Goal: Complete application form

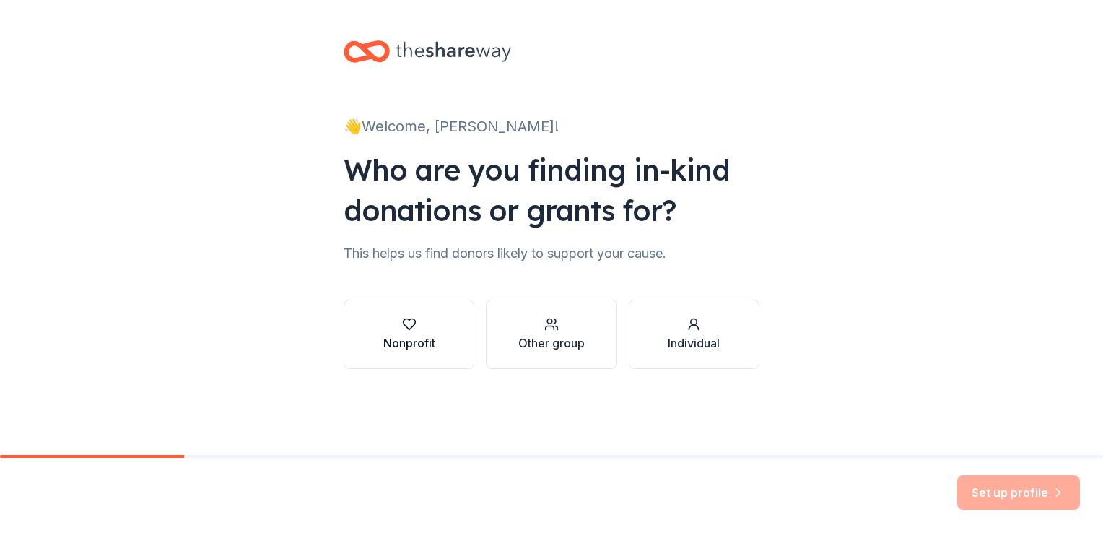
click at [420, 336] on div "Nonprofit" at bounding box center [409, 342] width 52 height 17
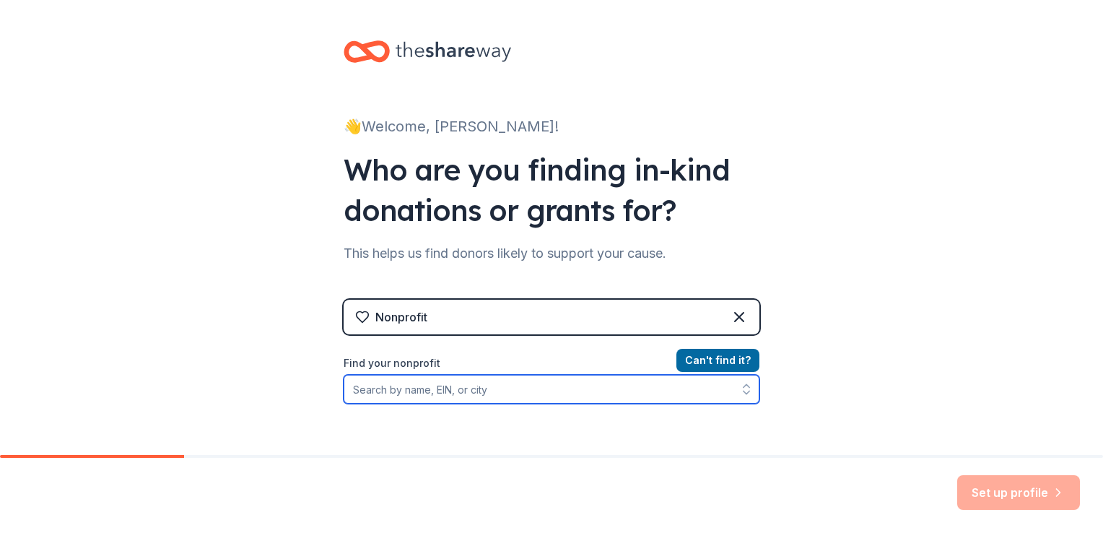
click at [504, 394] on input "Find your nonprofit" at bounding box center [552, 389] width 416 height 29
click at [372, 391] on input "Find your nonprofit" at bounding box center [552, 389] width 416 height 29
type input "35-13"
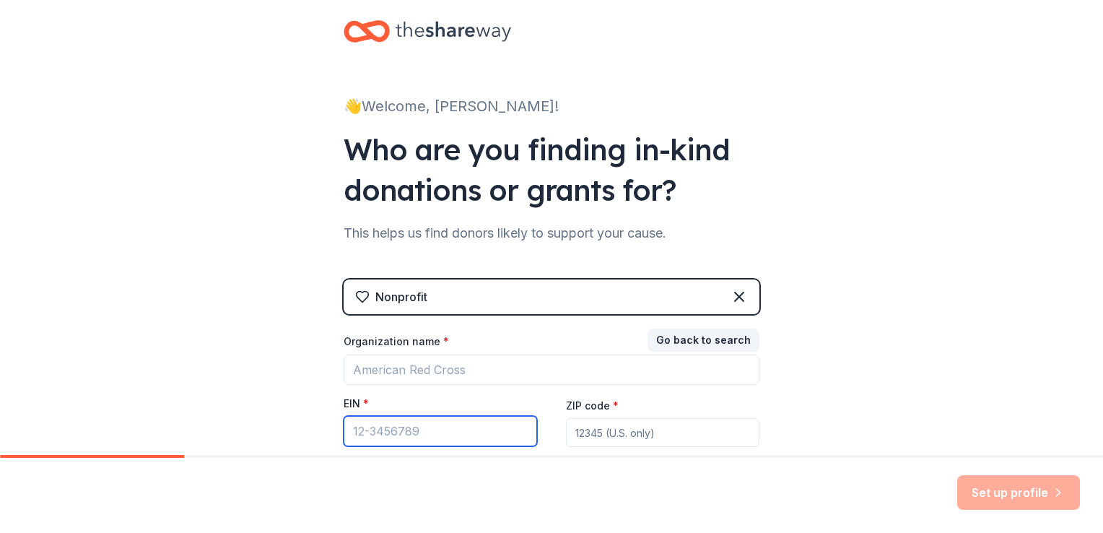
click at [432, 434] on input "EIN *" at bounding box center [440, 431] width 193 height 30
type input "[US_EMPLOYER_IDENTIFICATION_NUMBER]"
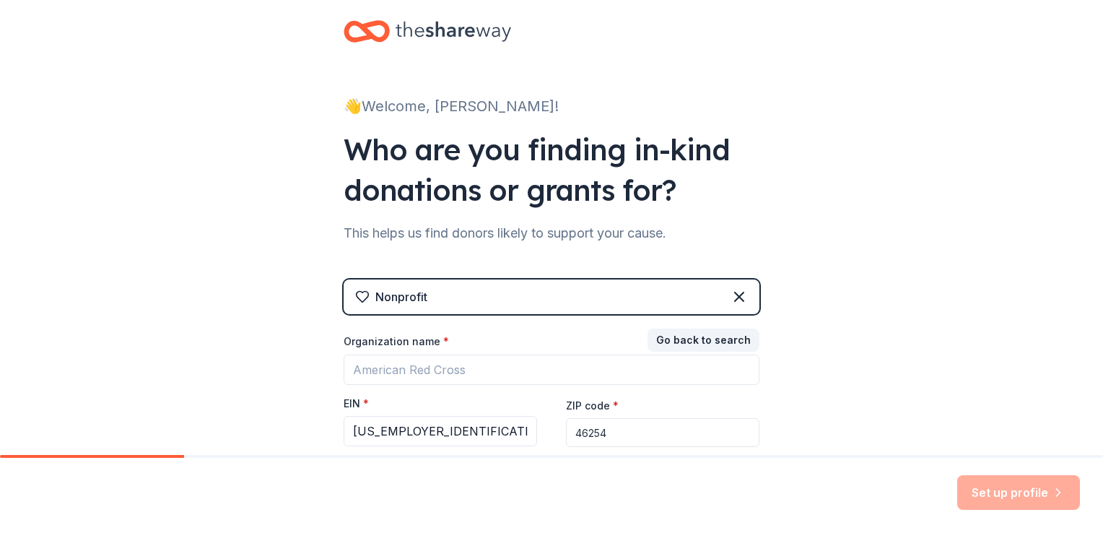
type input "46254"
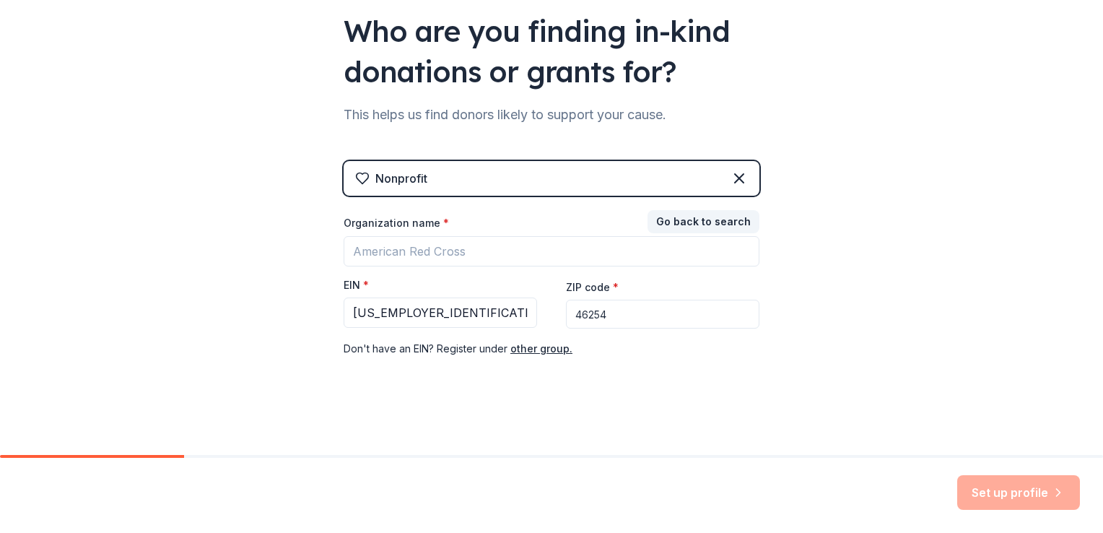
click at [520, 398] on div "👋 Welcome, [PERSON_NAME]! Who are you finding in-kind donations or grants for? …" at bounding box center [551, 158] width 462 height 594
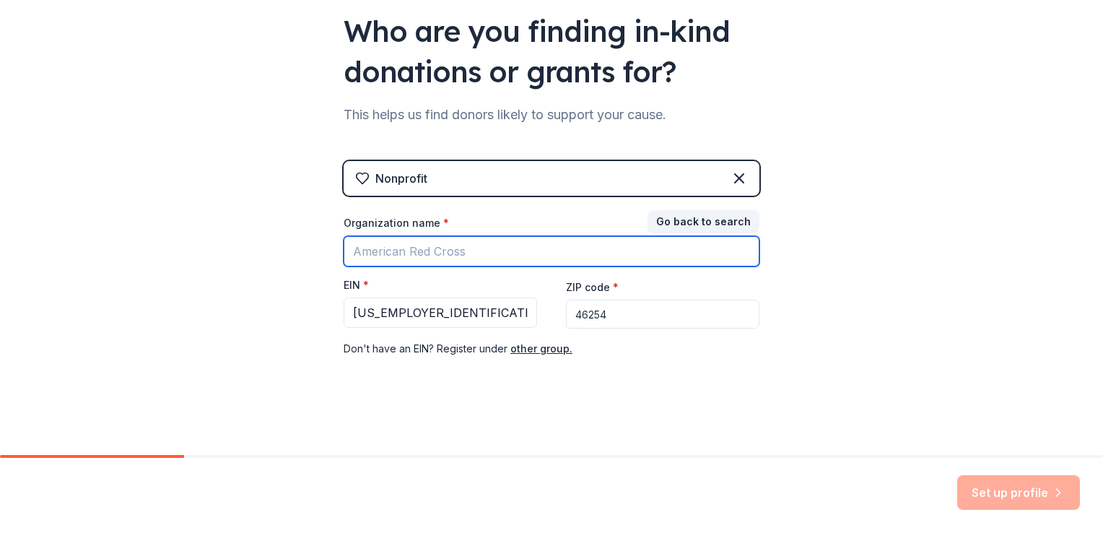
click at [447, 248] on input "Organization name *" at bounding box center [552, 251] width 416 height 30
type input "Pike Township Fire Department and Trustee Office"
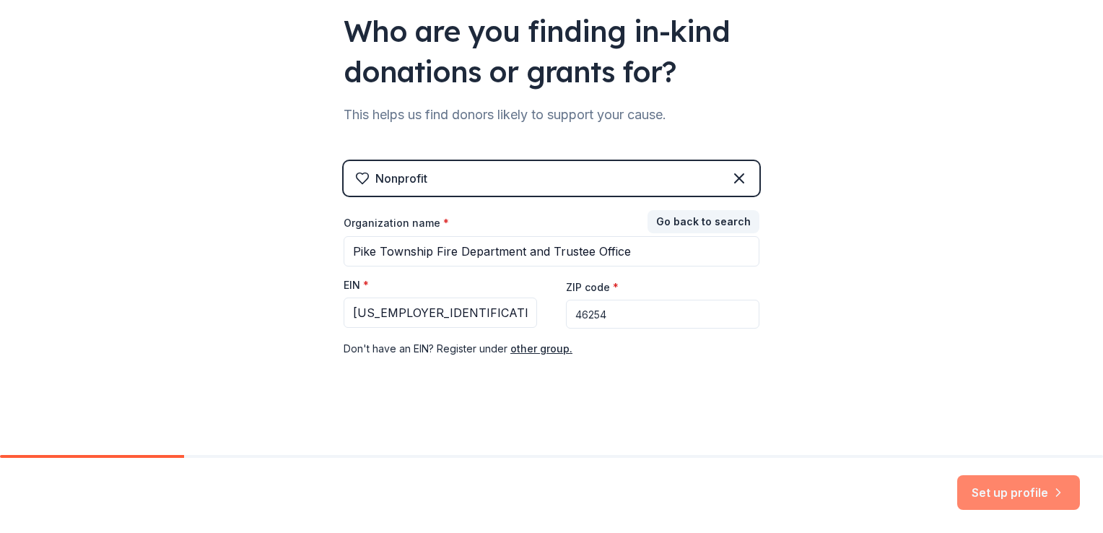
click at [964, 489] on button "Set up profile" at bounding box center [1018, 492] width 123 height 35
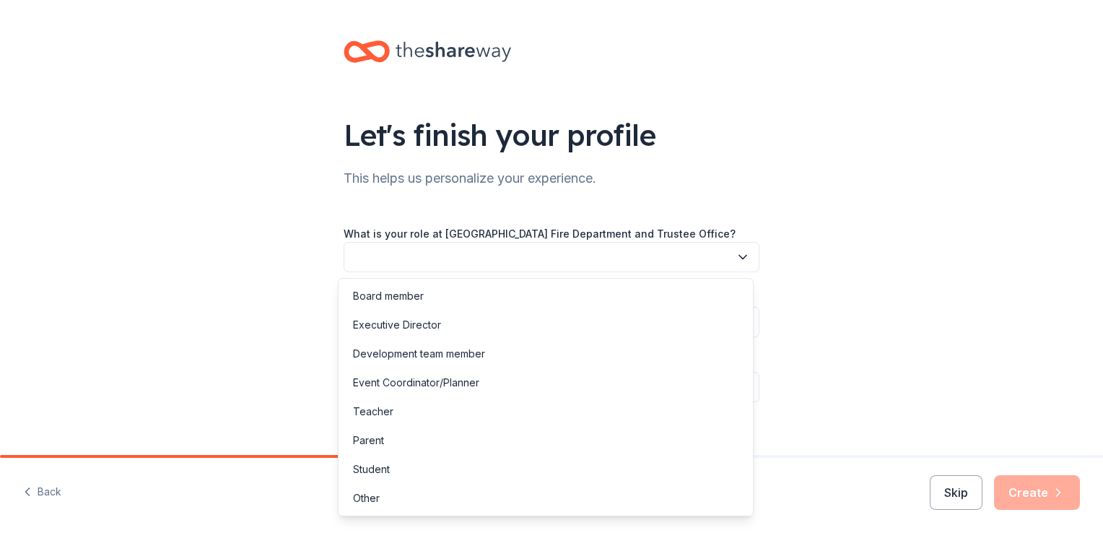
click at [495, 261] on button "button" at bounding box center [552, 257] width 416 height 30
click at [384, 385] on div "Event Coordinator/Planner" at bounding box center [416, 382] width 126 height 17
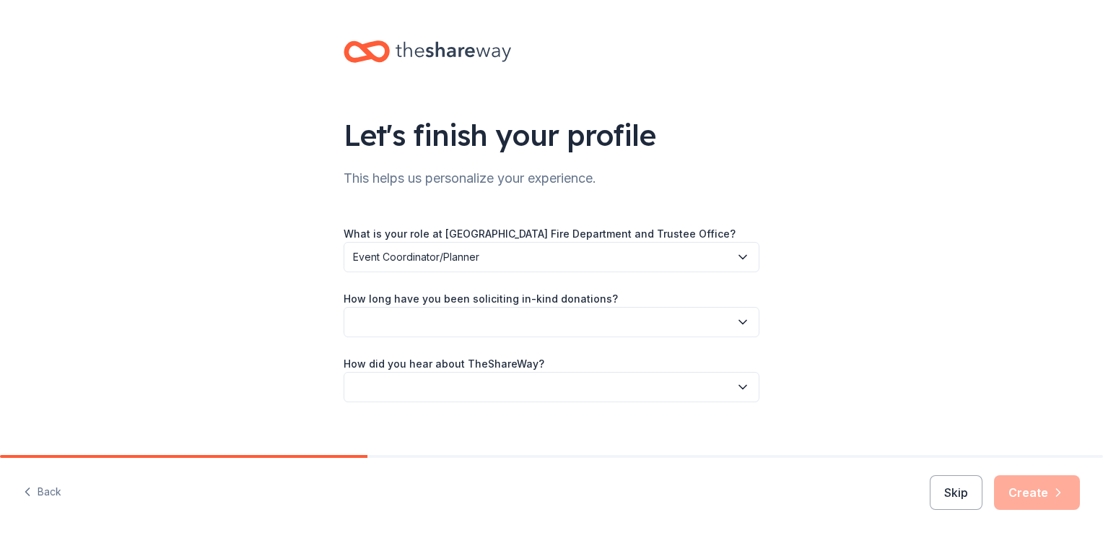
click at [430, 323] on button "button" at bounding box center [552, 322] width 416 height 30
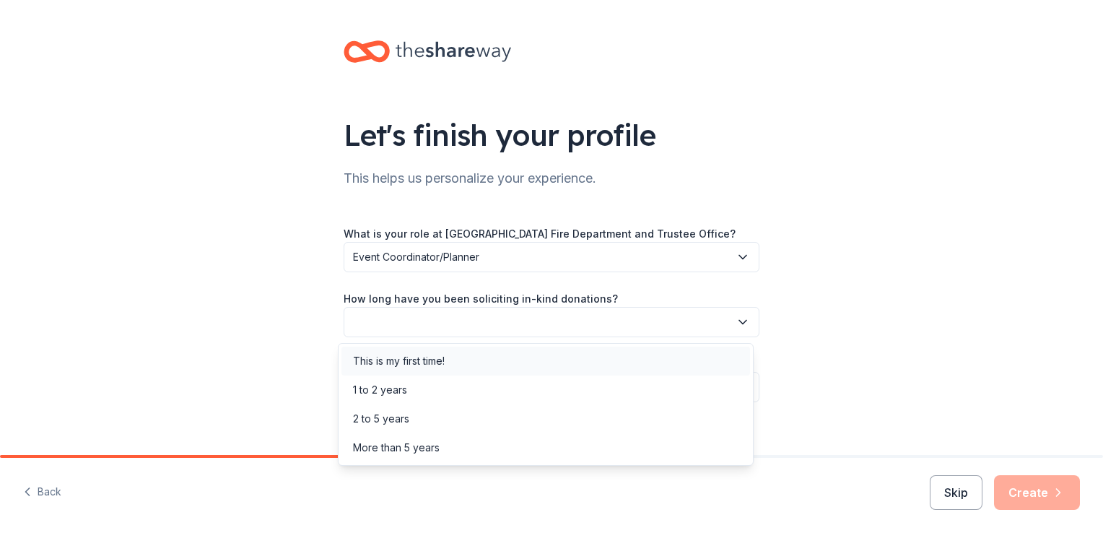
click at [419, 356] on div "This is my first time!" at bounding box center [399, 360] width 92 height 17
click at [479, 324] on span "This is my first time!" at bounding box center [541, 321] width 377 height 17
click at [448, 354] on div "This is my first time!" at bounding box center [545, 360] width 409 height 29
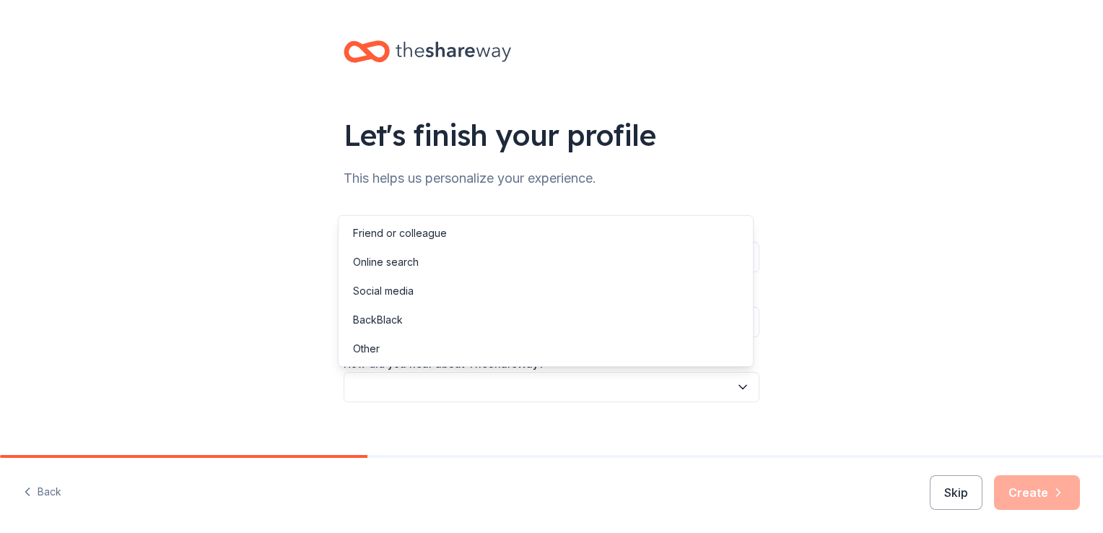
click at [444, 385] on button "button" at bounding box center [552, 387] width 416 height 30
click at [414, 267] on div "Online search" at bounding box center [386, 261] width 66 height 17
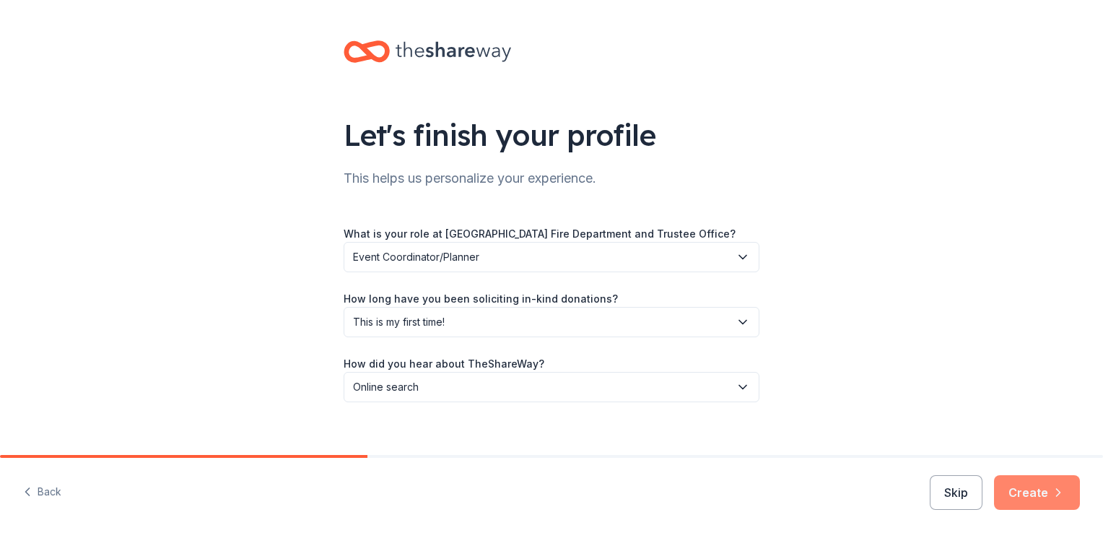
click at [1028, 484] on button "Create" at bounding box center [1037, 492] width 86 height 35
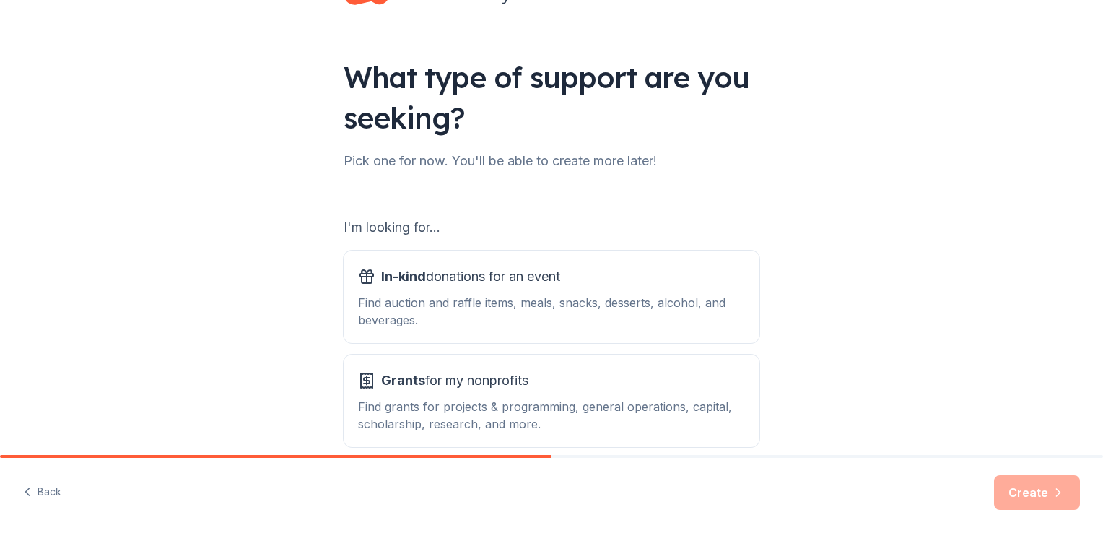
scroll to position [127, 0]
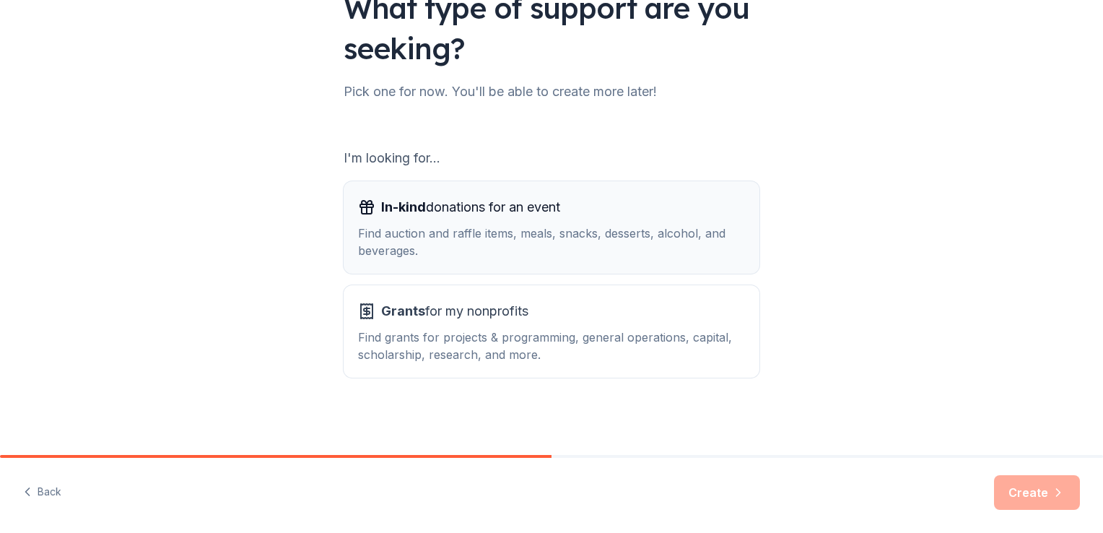
click at [508, 204] on span "In-kind donations for an event" at bounding box center [470, 207] width 179 height 23
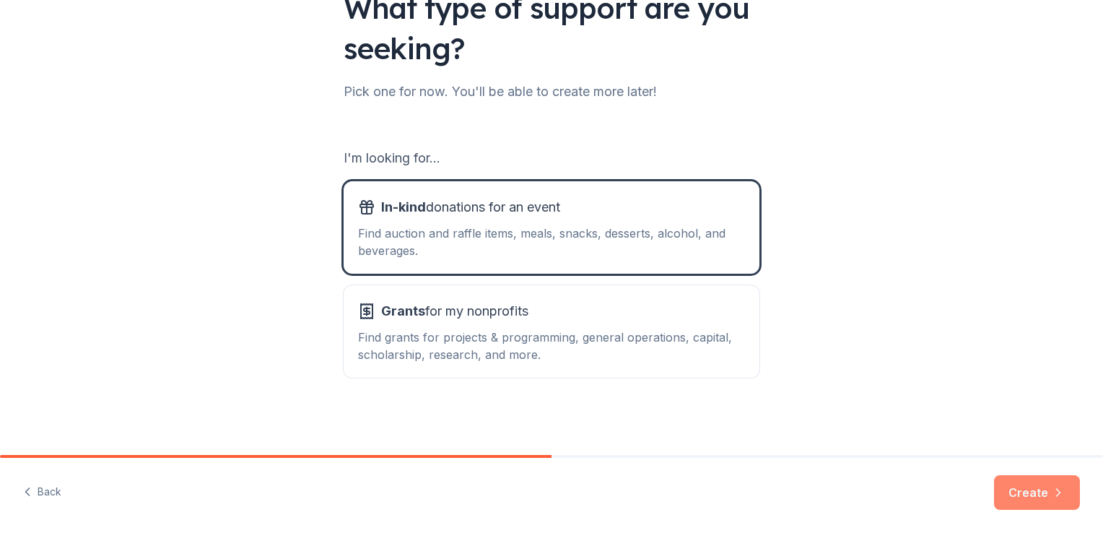
click at [1019, 504] on button "Create" at bounding box center [1037, 492] width 86 height 35
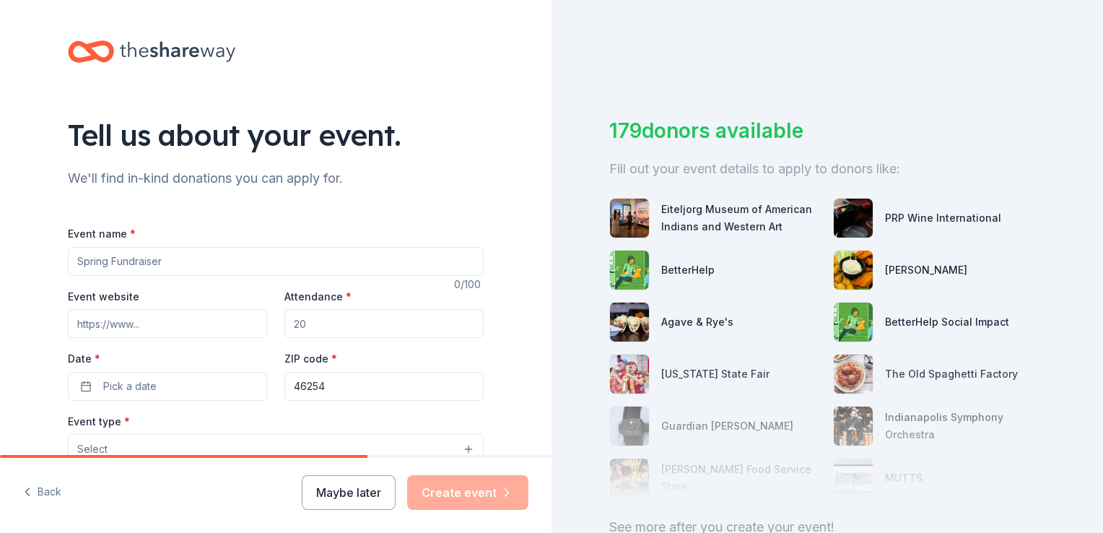
click at [130, 263] on input "Event name *" at bounding box center [276, 261] width 416 height 29
type input "Christmas Toy Drive"
click at [132, 329] on input "Event website" at bounding box center [167, 323] width 199 height 29
paste input "[URL][DOMAIN_NAME]"
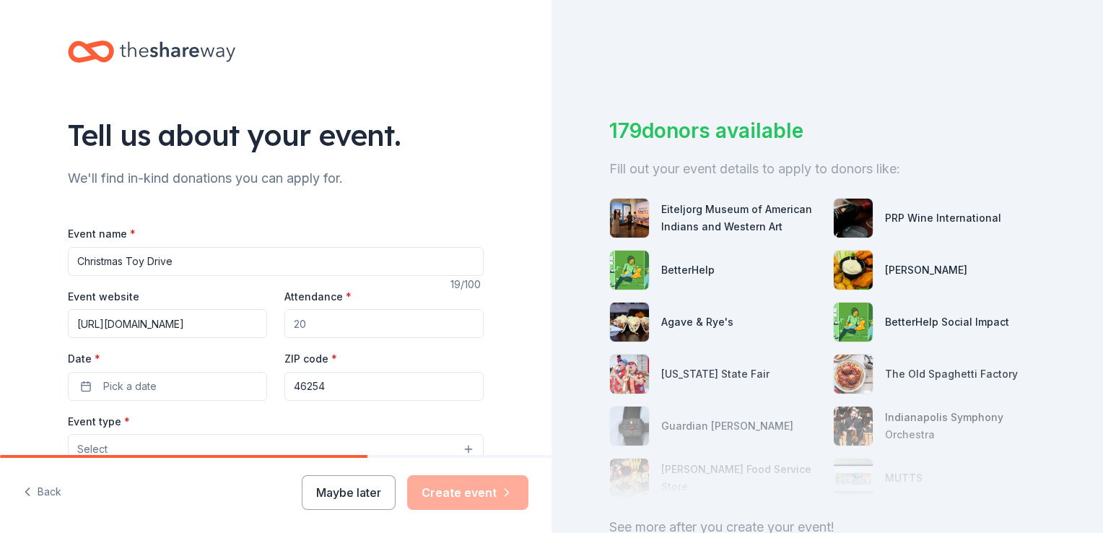
type input "[URL][DOMAIN_NAME]"
click at [191, 323] on input "[URL][DOMAIN_NAME]" at bounding box center [167, 323] width 199 height 29
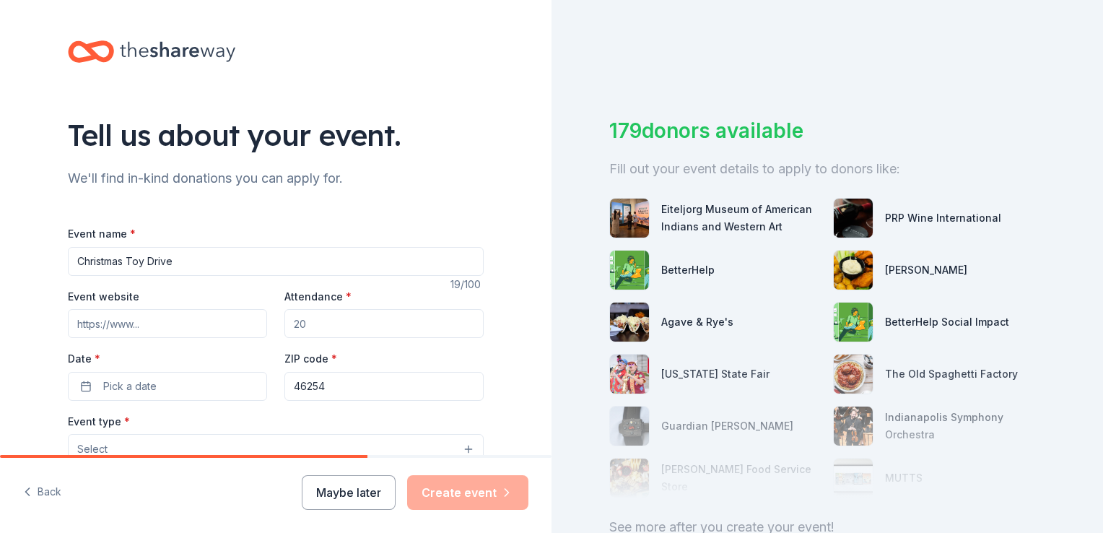
click at [154, 318] on input "Event website" at bounding box center [167, 323] width 199 height 29
paste input "[URL][DOMAIN_NAME]"
type input "[URL][DOMAIN_NAME]"
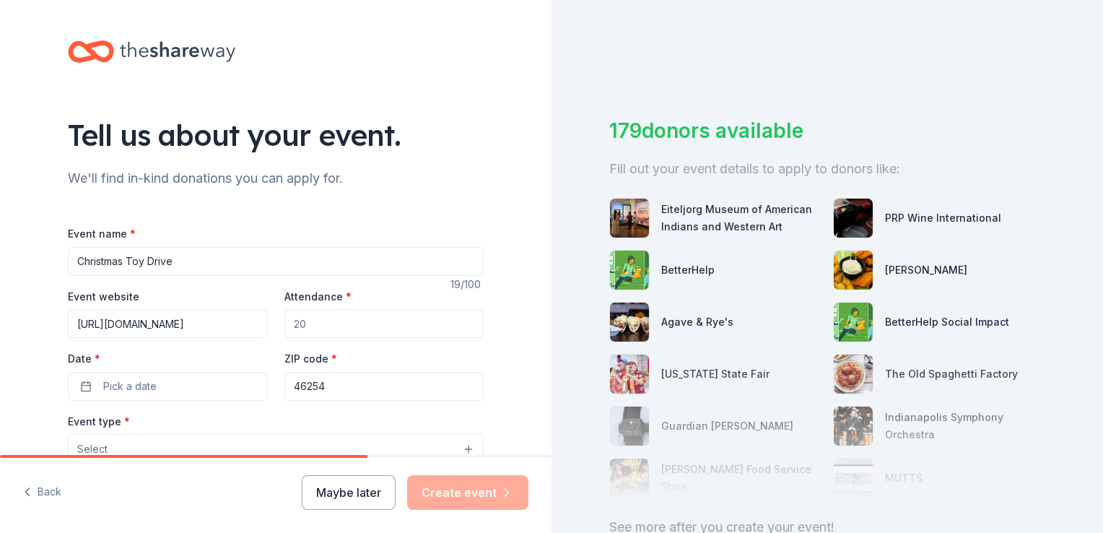
click at [352, 326] on input "Attendance *" at bounding box center [383, 323] width 199 height 29
type input "50"
click at [139, 382] on span "Pick a date" at bounding box center [129, 385] width 53 height 17
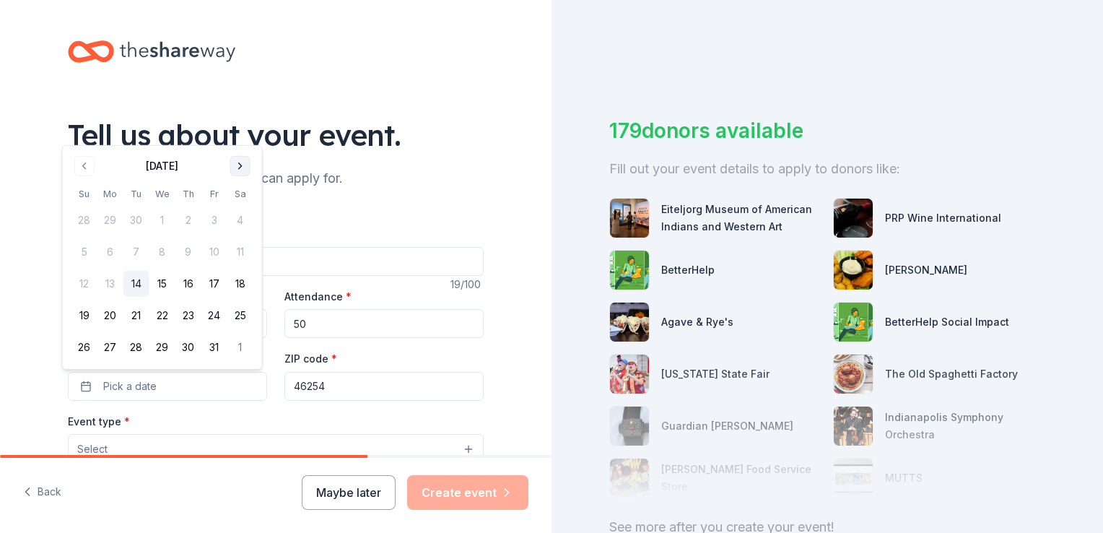
click at [237, 165] on button "Go to next month" at bounding box center [240, 166] width 20 height 20
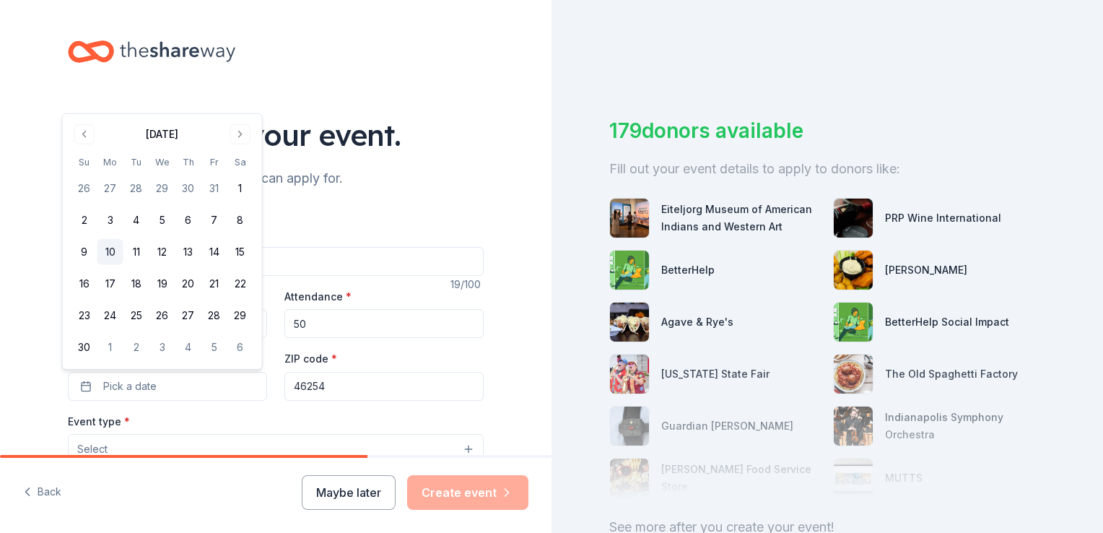
click at [111, 249] on button "10" at bounding box center [110, 252] width 26 height 26
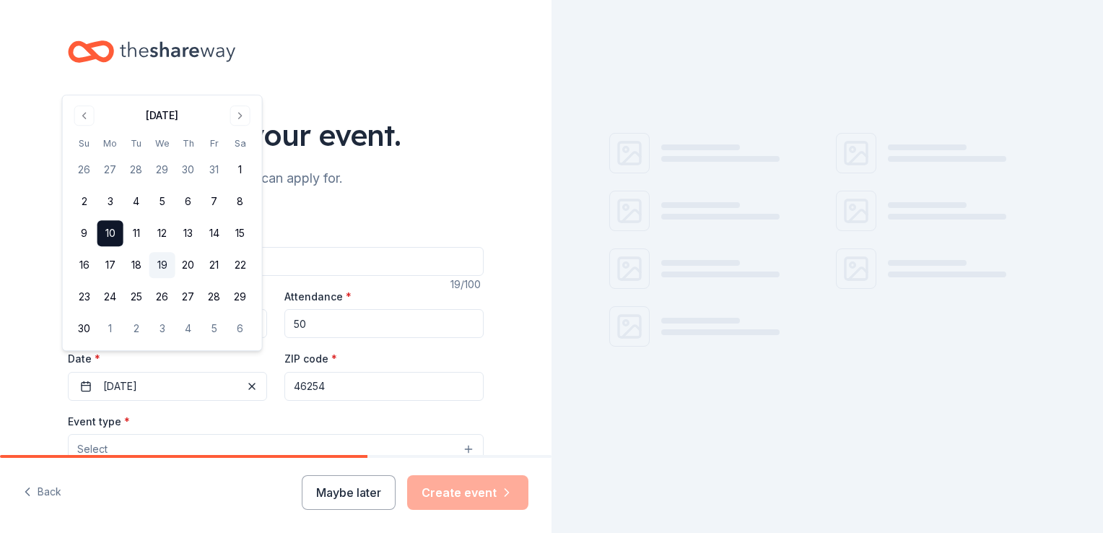
scroll to position [144, 0]
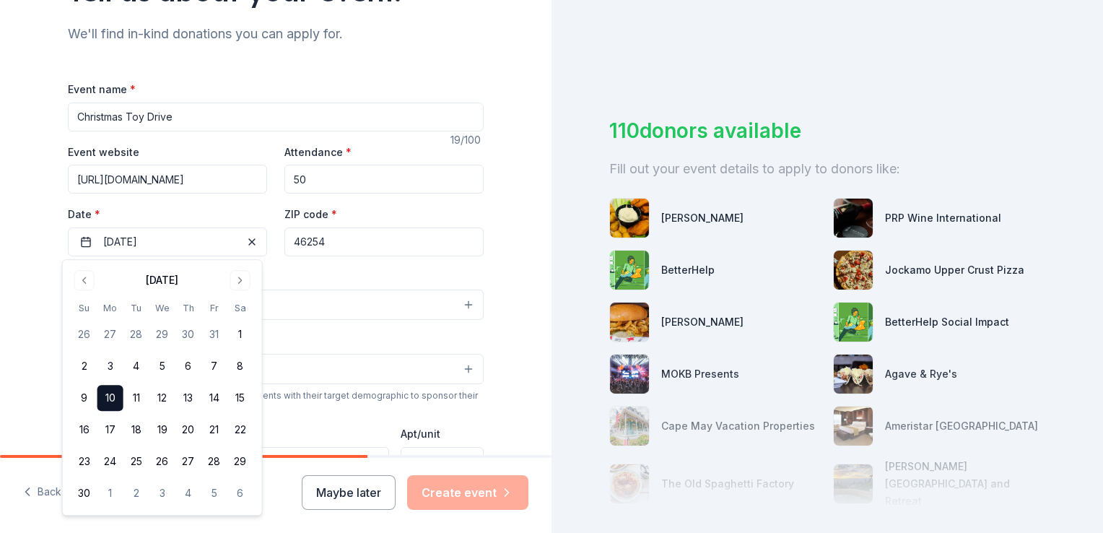
click at [0, 306] on html "Tell us about your event. We'll find in-kind donations you can apply for. Event…" at bounding box center [551, 266] width 1103 height 533
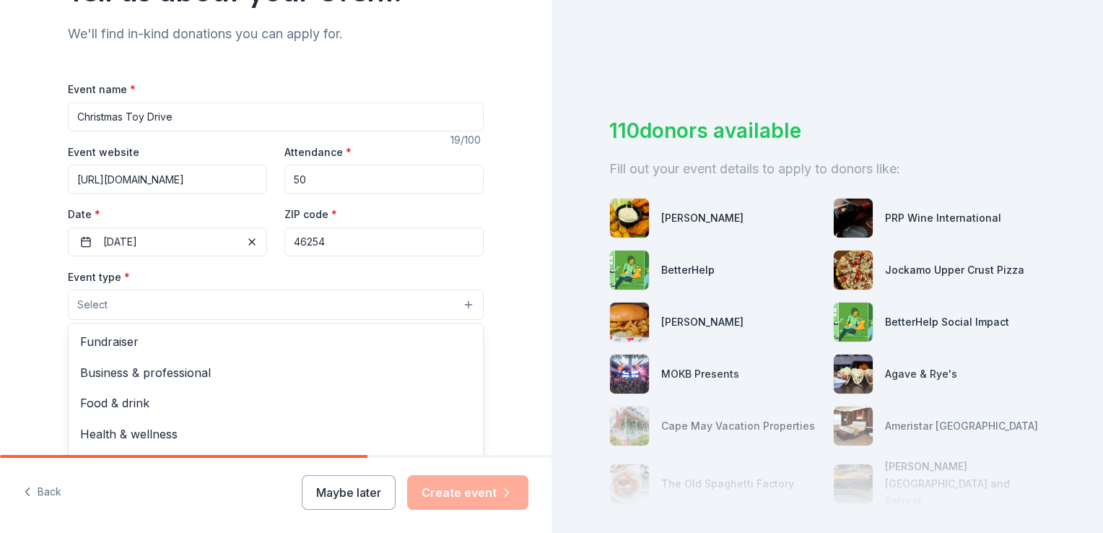
click at [159, 305] on button "Select" at bounding box center [276, 304] width 416 height 30
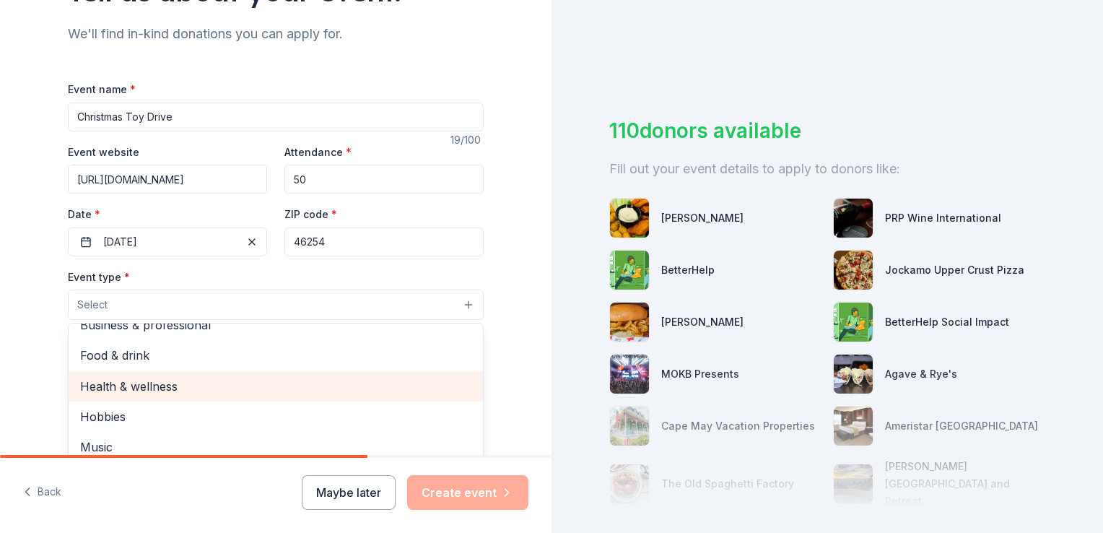
scroll to position [217, 0]
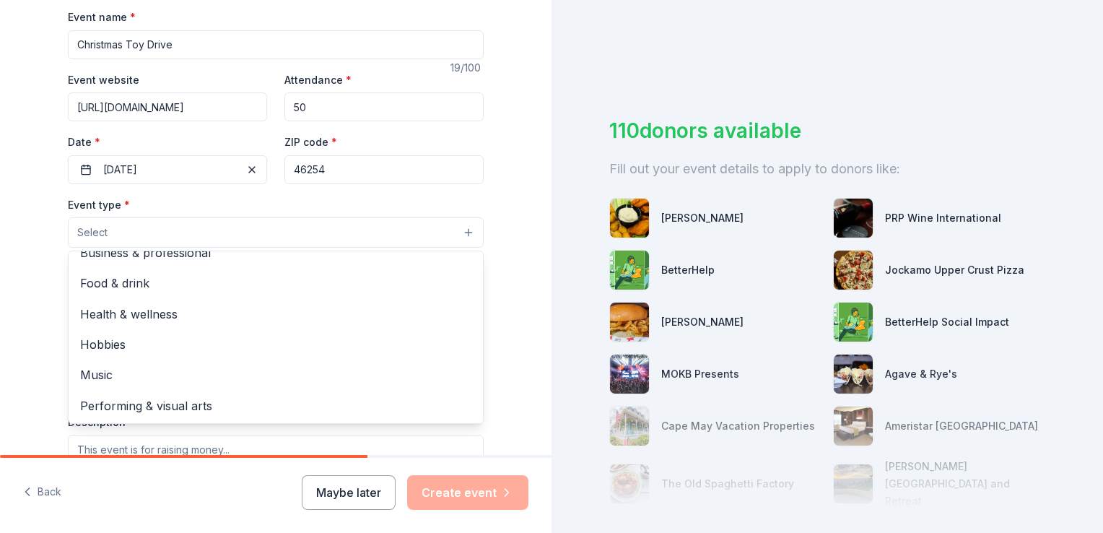
click at [494, 346] on div "Tell us about your event. We'll find in-kind donations you can apply for. Event…" at bounding box center [276, 263] width 462 height 961
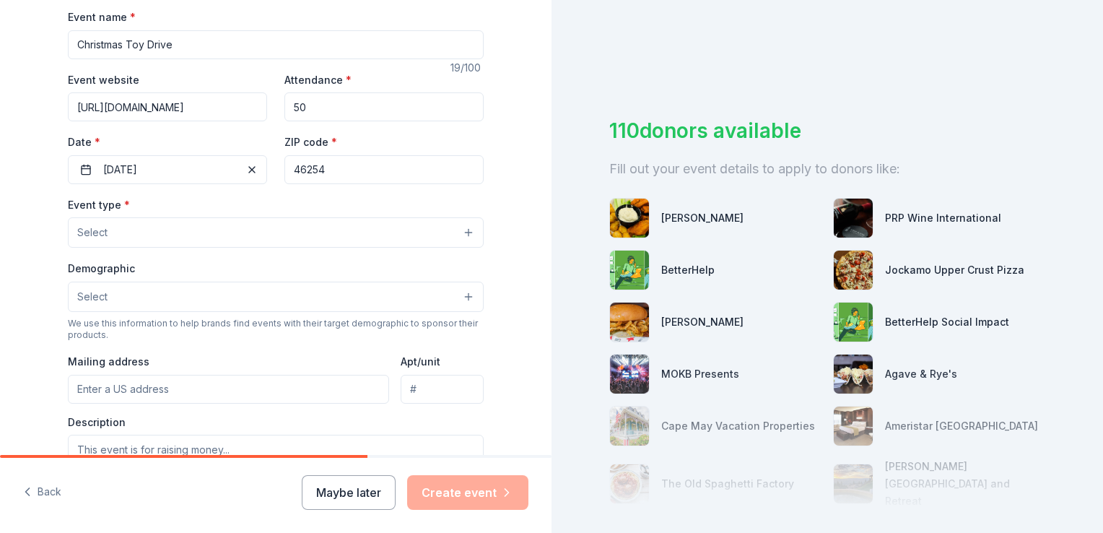
click at [196, 232] on button "Select" at bounding box center [276, 232] width 416 height 30
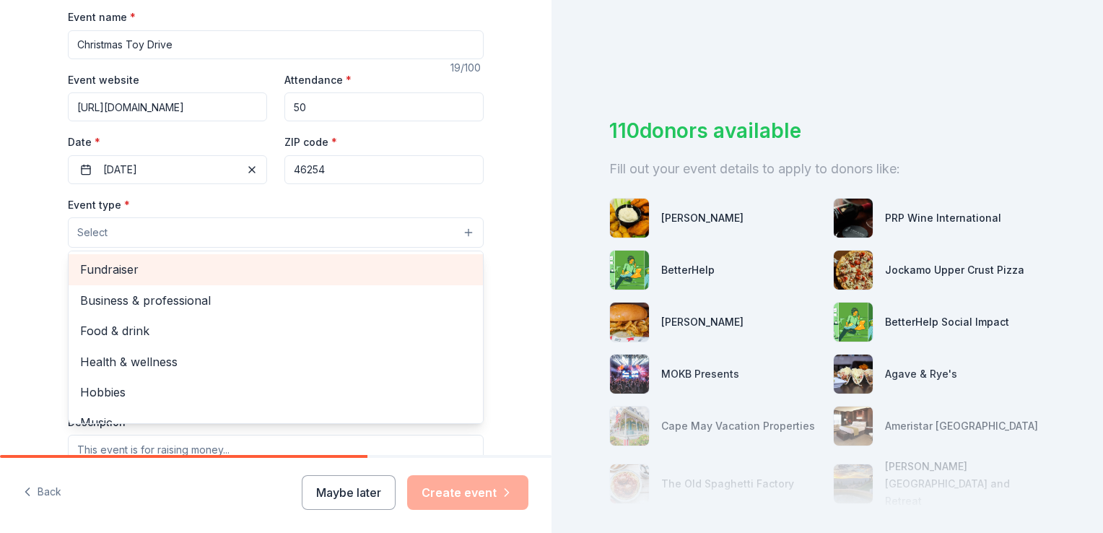
click at [170, 268] on span "Fundraiser" at bounding box center [275, 269] width 391 height 19
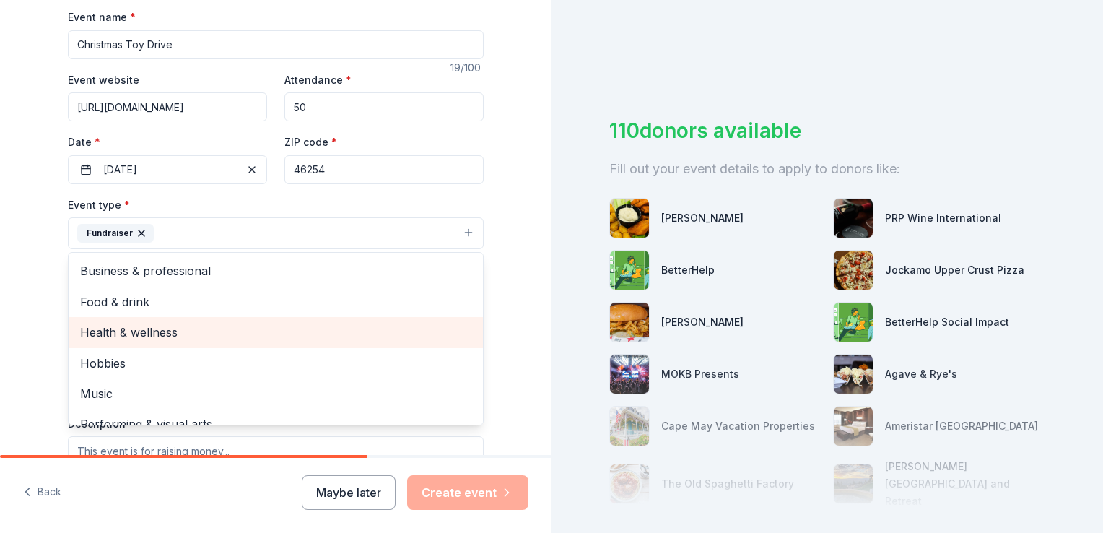
click at [173, 332] on span "Health & wellness" at bounding box center [275, 332] width 391 height 19
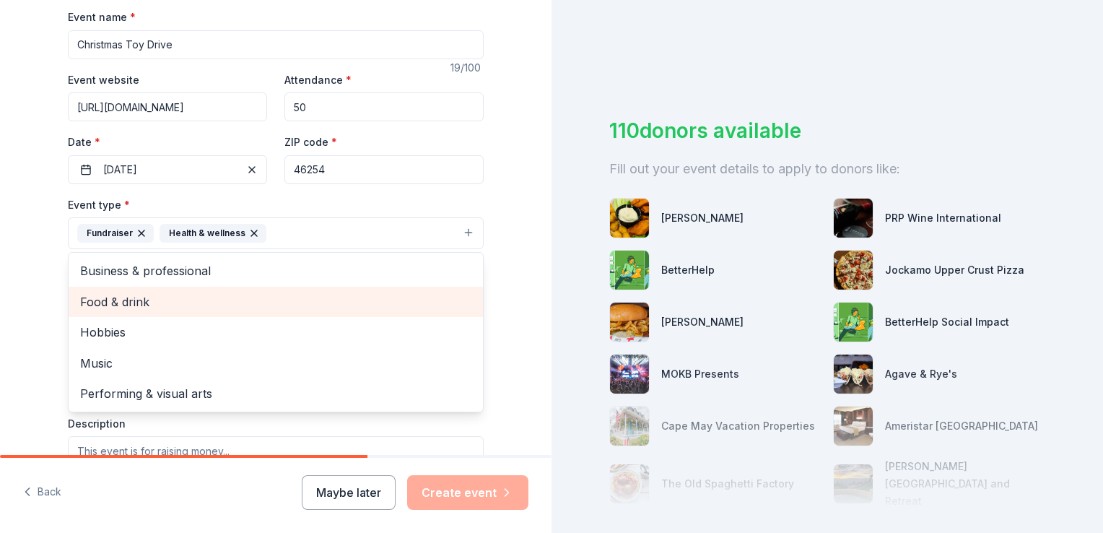
click at [145, 305] on span "Food & drink" at bounding box center [275, 301] width 391 height 19
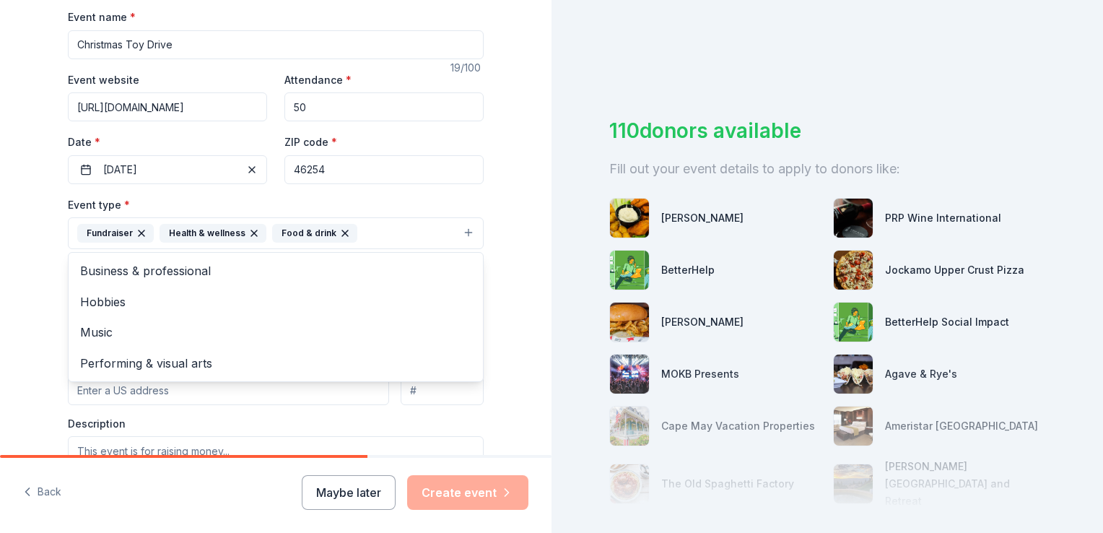
click at [505, 345] on div "Tell us about your event. We'll find in-kind donations you can apply for. Event…" at bounding box center [275, 264] width 551 height 962
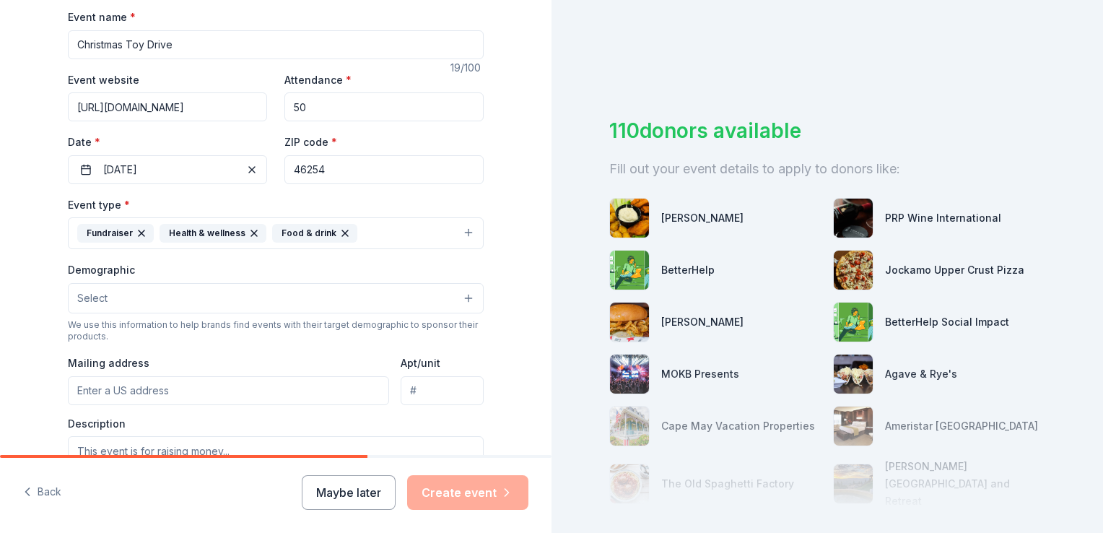
click at [159, 294] on button "Select" at bounding box center [276, 298] width 416 height 30
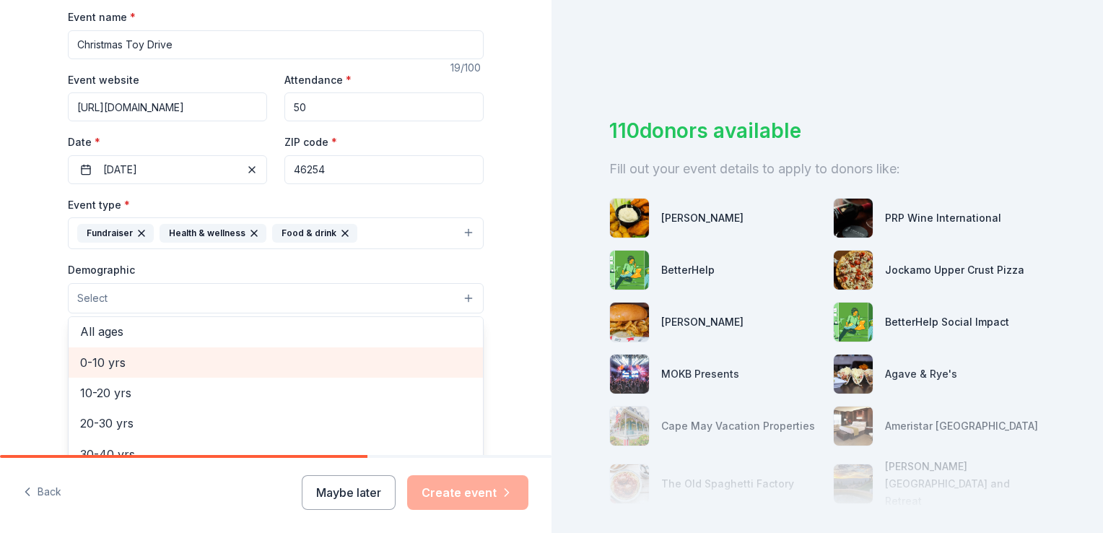
scroll to position [72, 0]
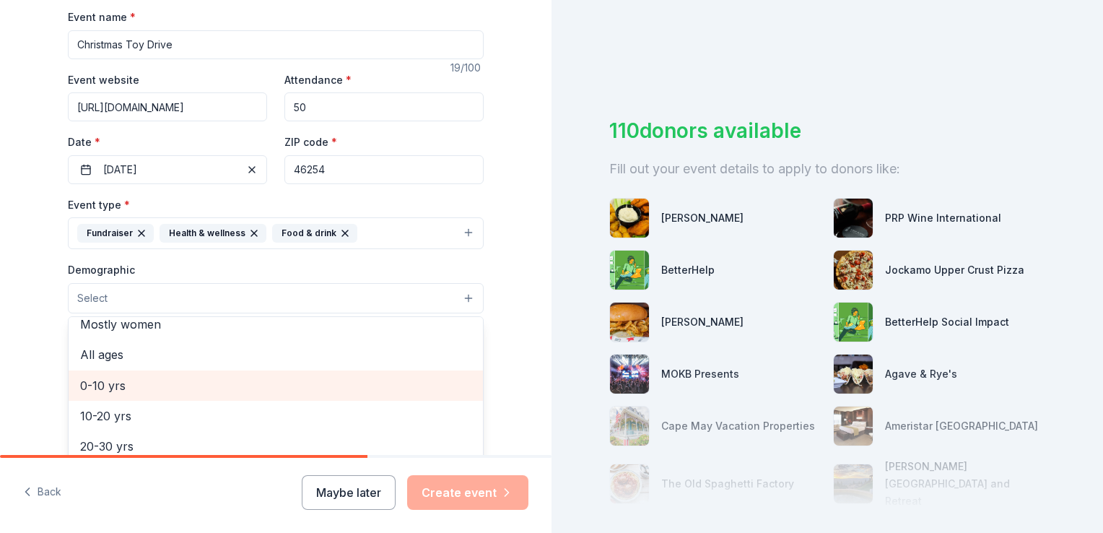
click at [157, 388] on span "0-10 yrs" at bounding box center [275, 385] width 391 height 19
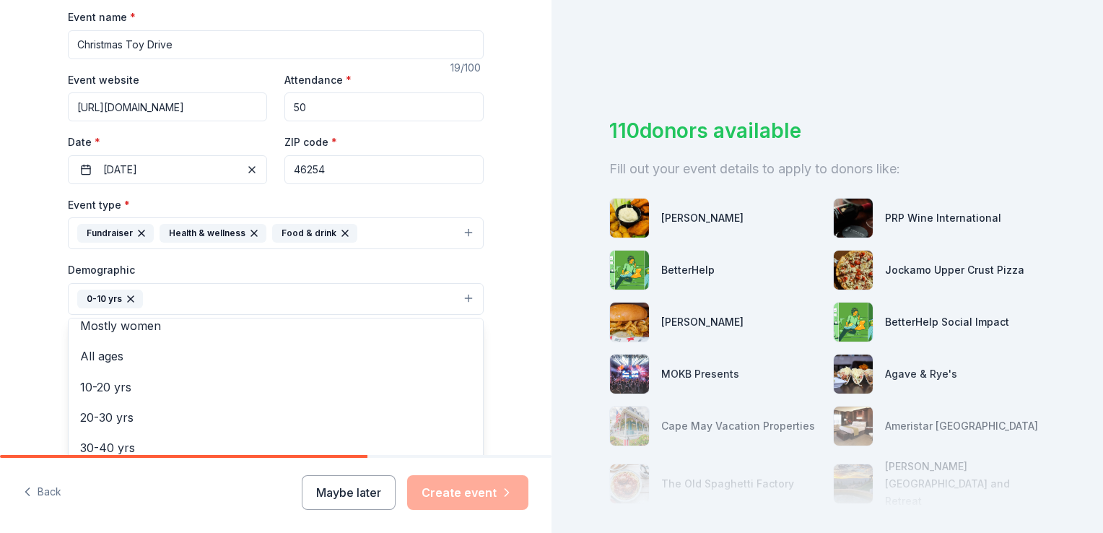
click at [0, 382] on html "Tell us about your event. We'll find in-kind donations you can apply for. Event…" at bounding box center [551, 266] width 1103 height 533
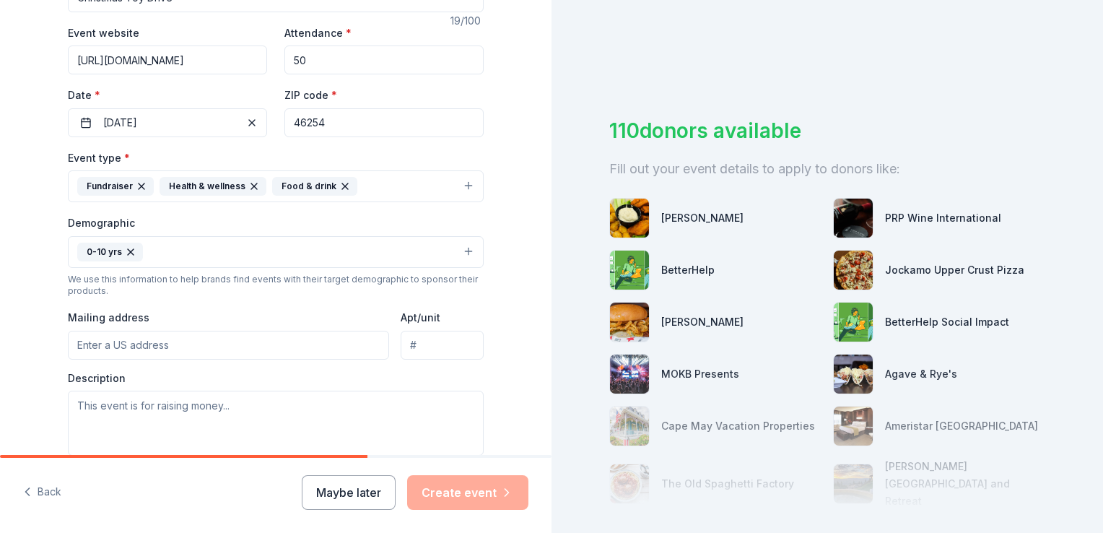
scroll to position [289, 0]
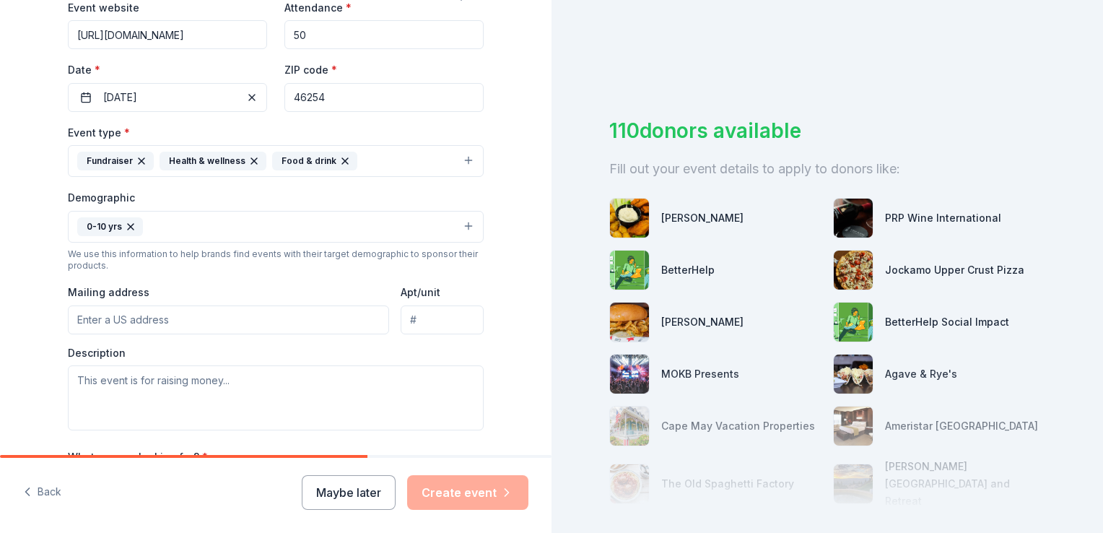
click at [160, 320] on input "Mailing address" at bounding box center [228, 319] width 321 height 29
type input "[STREET_ADDRESS]"
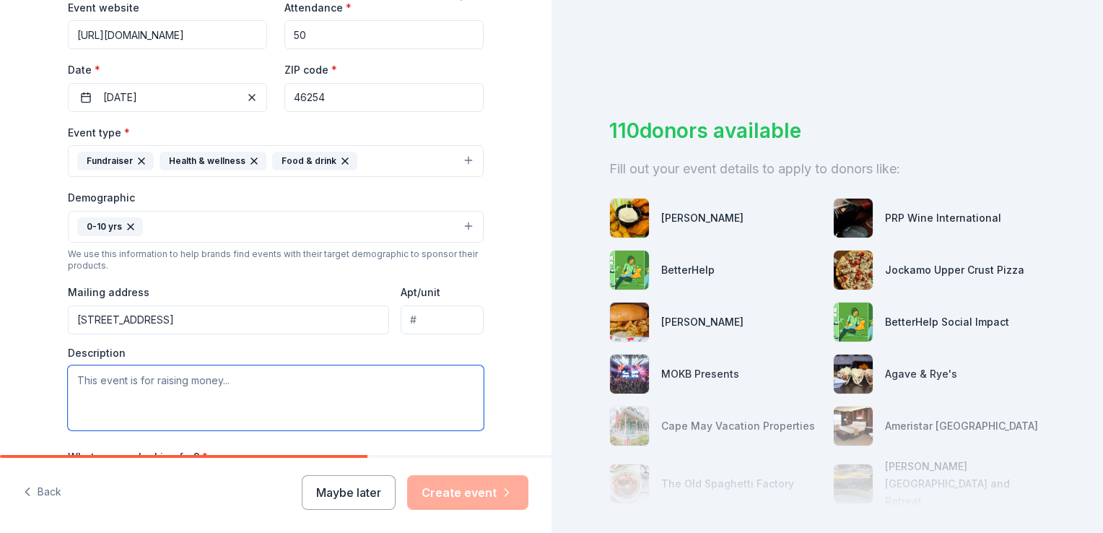
click at [142, 398] on textarea at bounding box center [276, 397] width 416 height 65
click at [227, 383] on textarea at bounding box center [276, 397] width 416 height 65
paste textarea "Pike Township Trustee's Office a nonprofit dedicated to dedicated to serving an…"
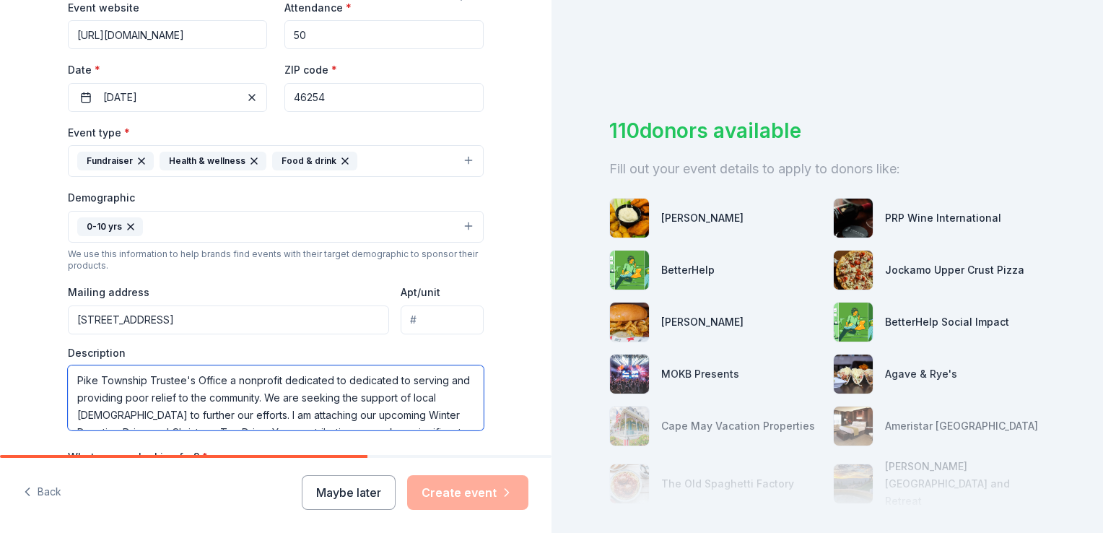
scroll to position [113, 0]
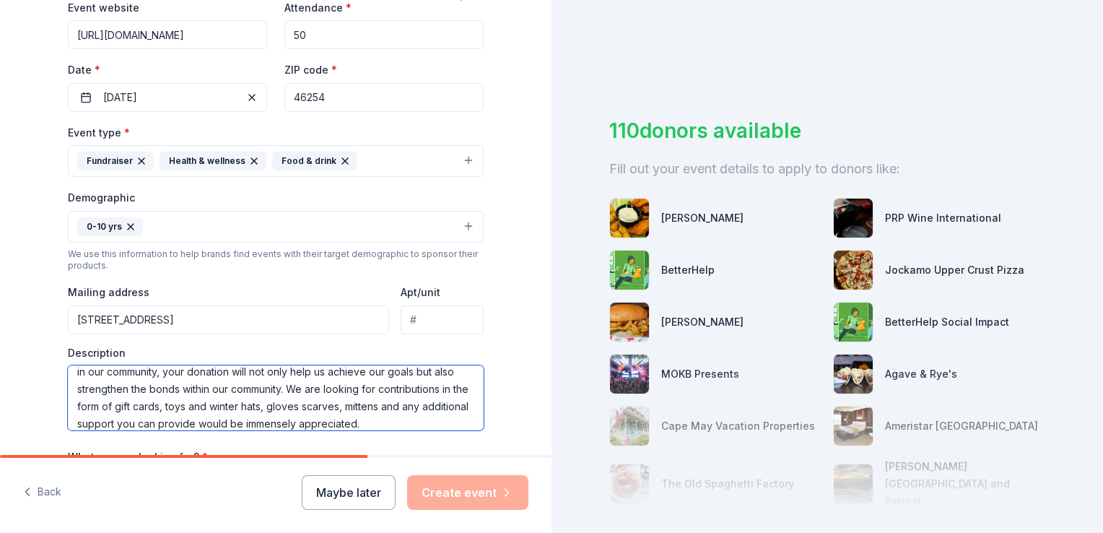
type textarea "Pike Township Trustee's Office a nonprofit dedicated to dedicated to serving an…"
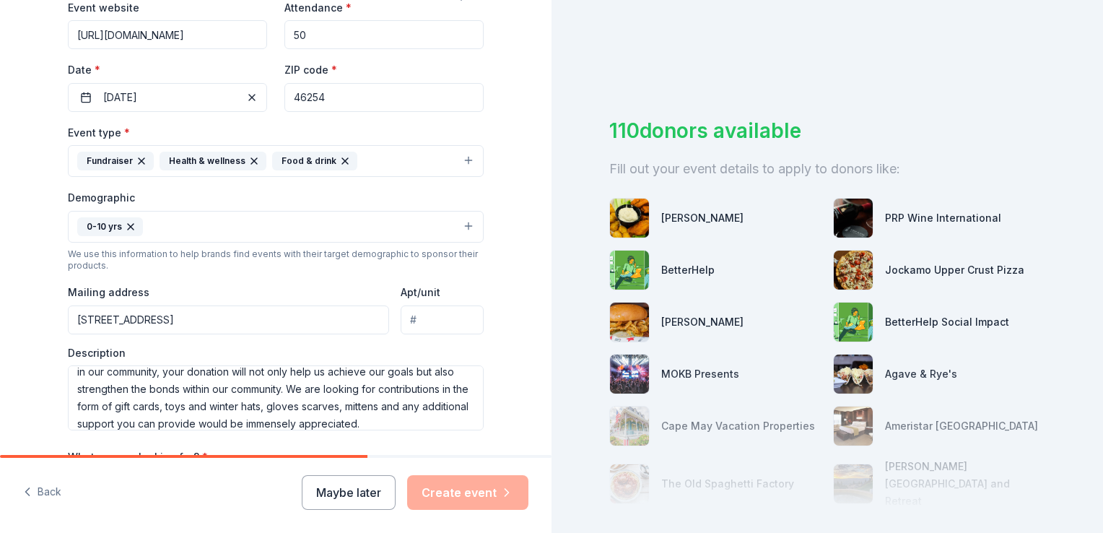
click at [22, 361] on div "Tell us about your event. We'll find in-kind donations you can apply for. Event…" at bounding box center [275, 193] width 551 height 964
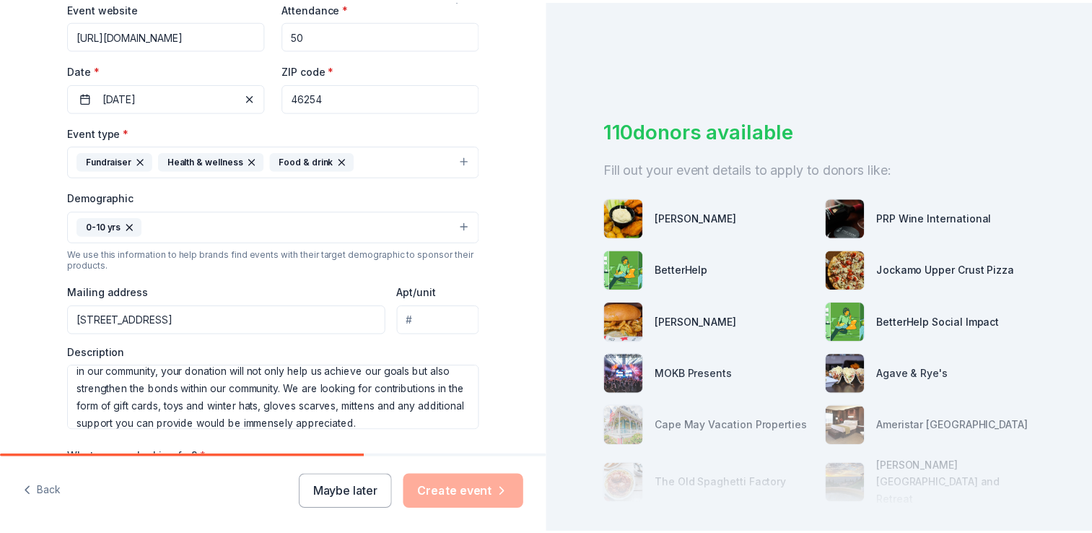
scroll to position [508, 0]
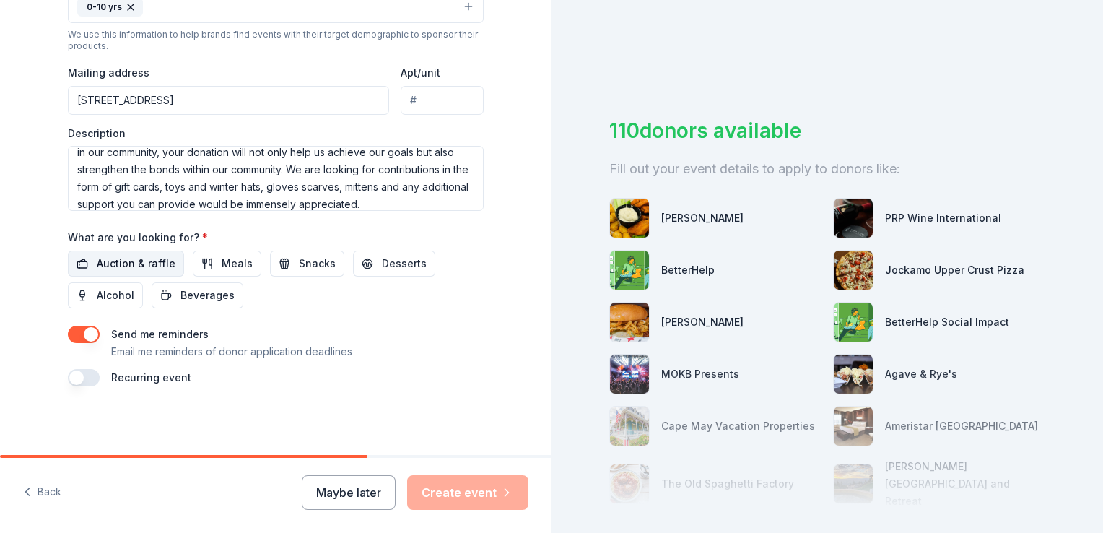
drag, startPoint x: 118, startPoint y: 254, endPoint x: 153, endPoint y: 256, distance: 35.4
click at [124, 255] on span "Auction & raffle" at bounding box center [136, 263] width 79 height 17
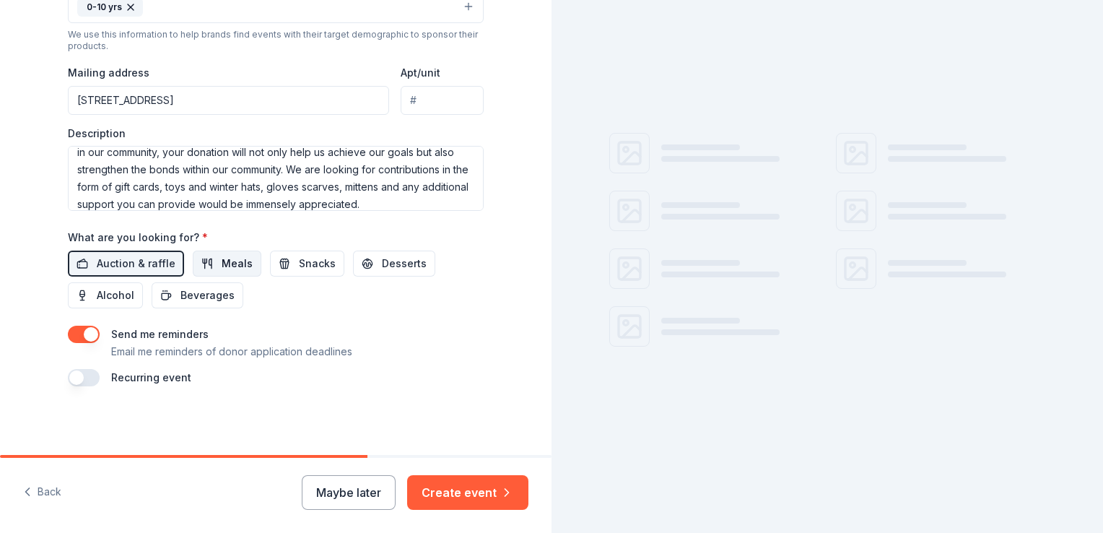
click at [224, 261] on span "Meals" at bounding box center [237, 263] width 31 height 17
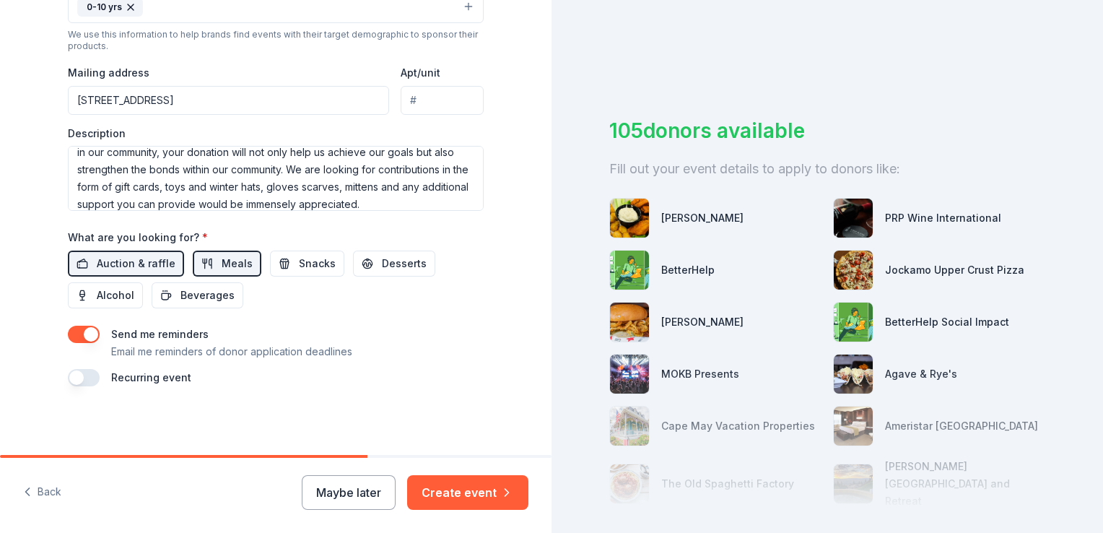
click at [73, 332] on button "button" at bounding box center [84, 334] width 32 height 17
click at [86, 336] on button "button" at bounding box center [84, 334] width 32 height 17
click at [461, 490] on button "Create event" at bounding box center [467, 492] width 121 height 35
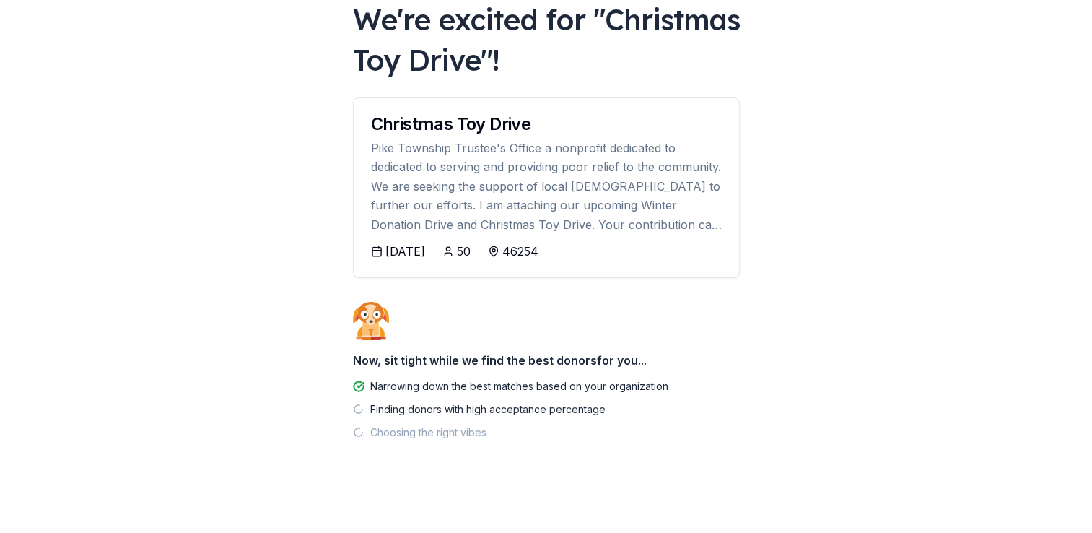
scroll to position [95, 0]
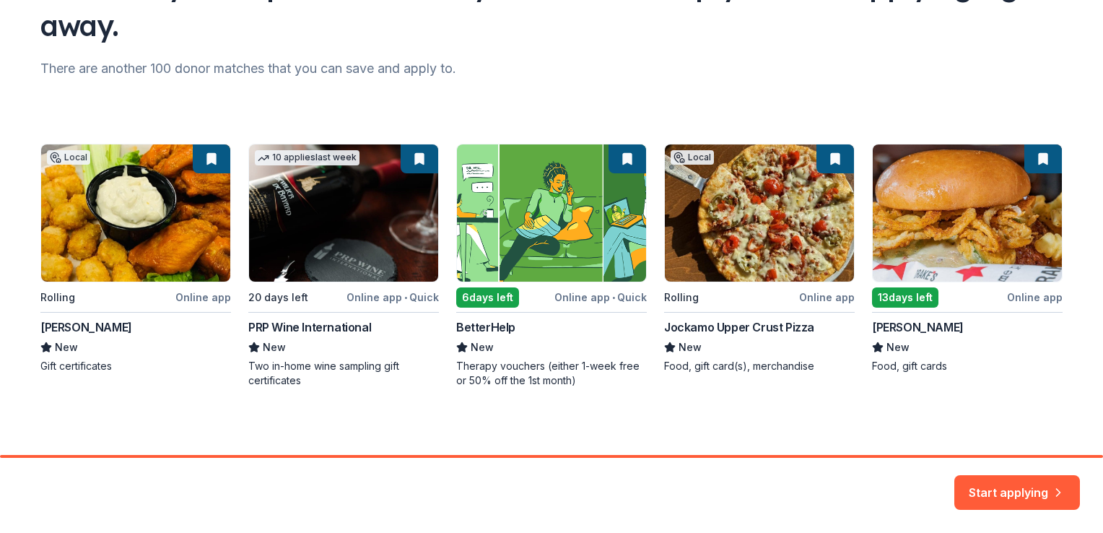
scroll to position [152, 0]
